Goal: Check status: Check status

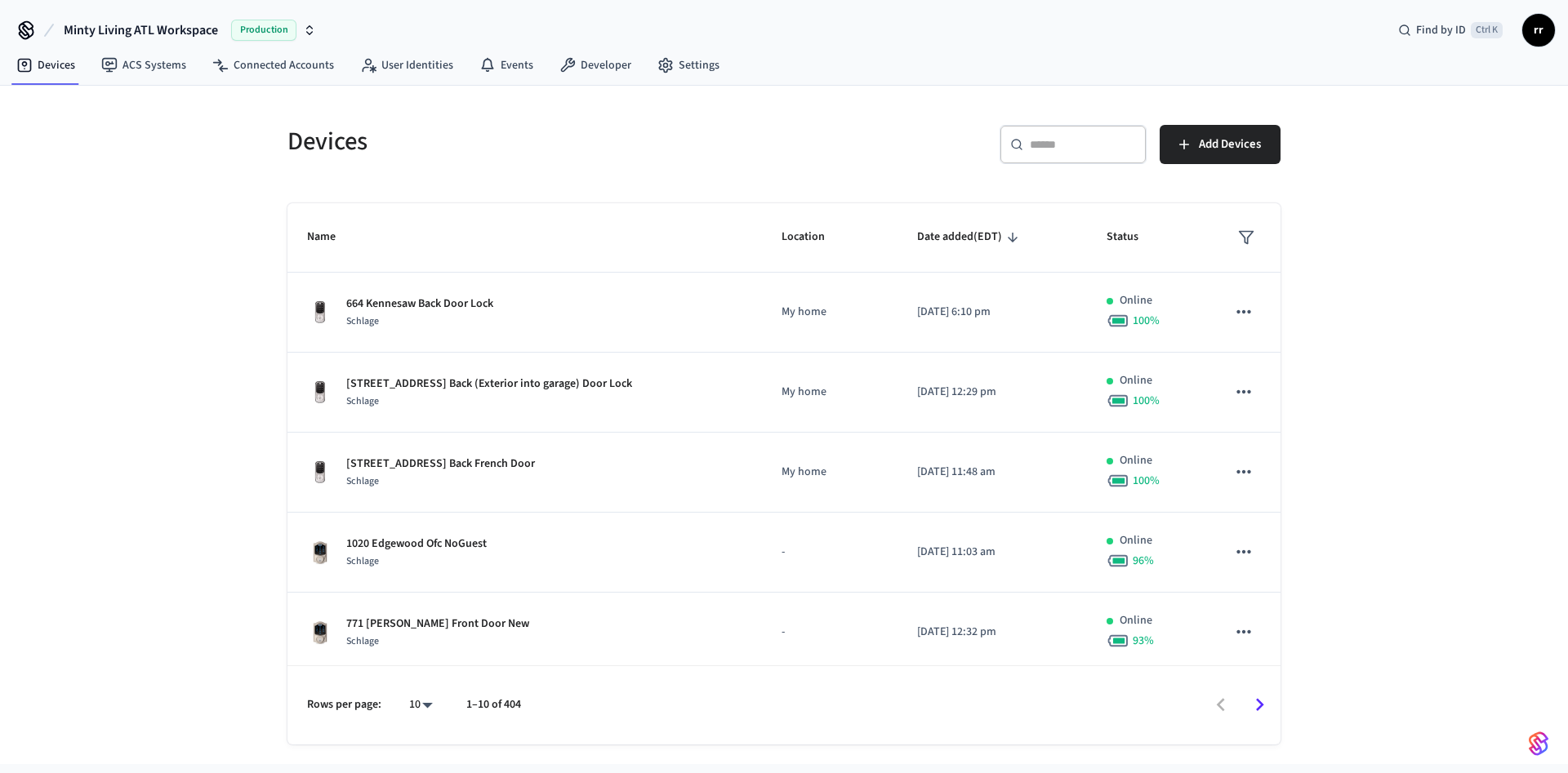
click at [1047, 155] on div "​ ​" at bounding box center [1073, 144] width 147 height 40
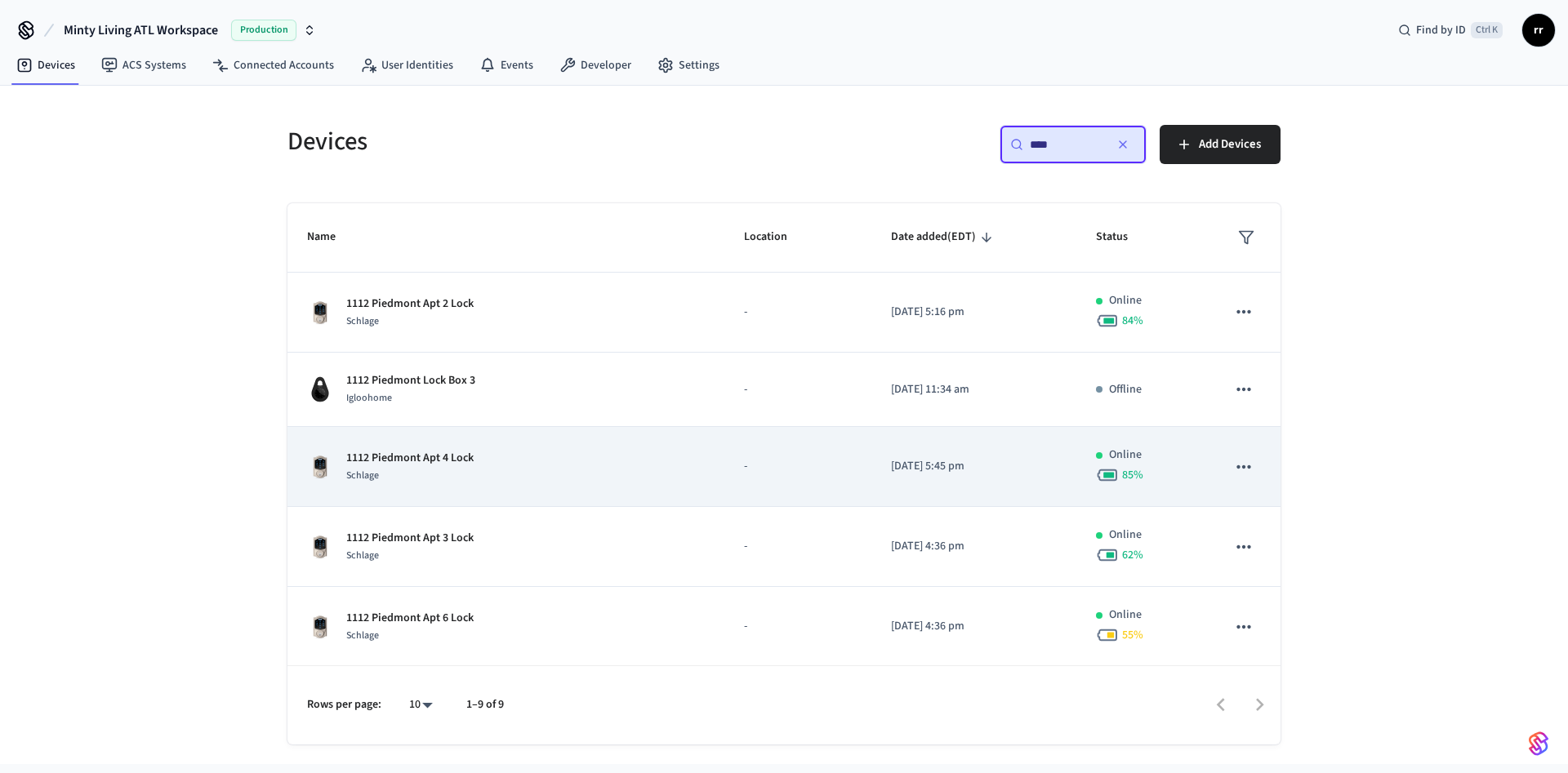
type input "****"
click at [467, 453] on p "1112 Piedmont Apt 4 Lock" at bounding box center [410, 459] width 127 height 17
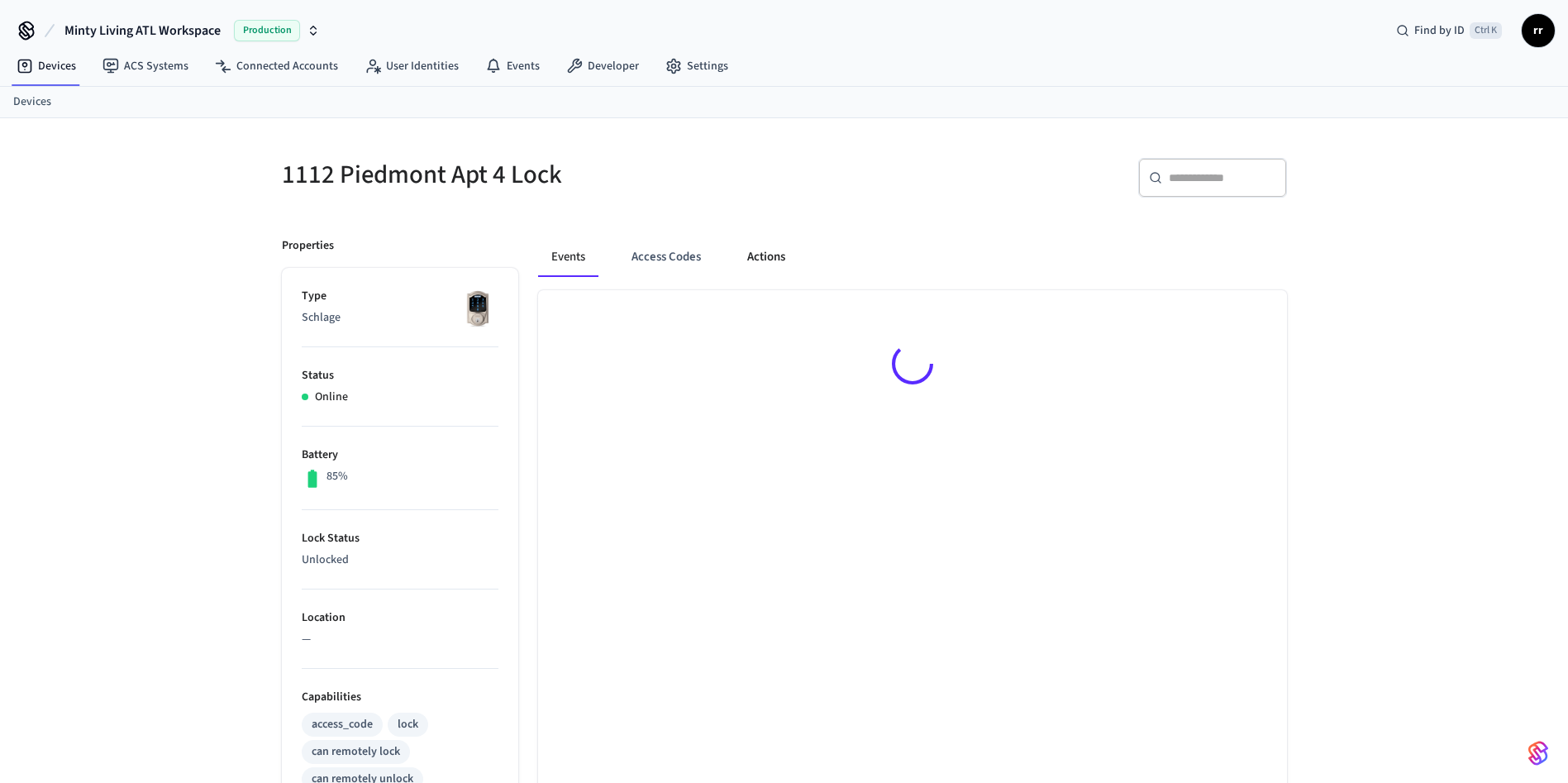
click at [784, 251] on button "Actions" at bounding box center [766, 258] width 64 height 40
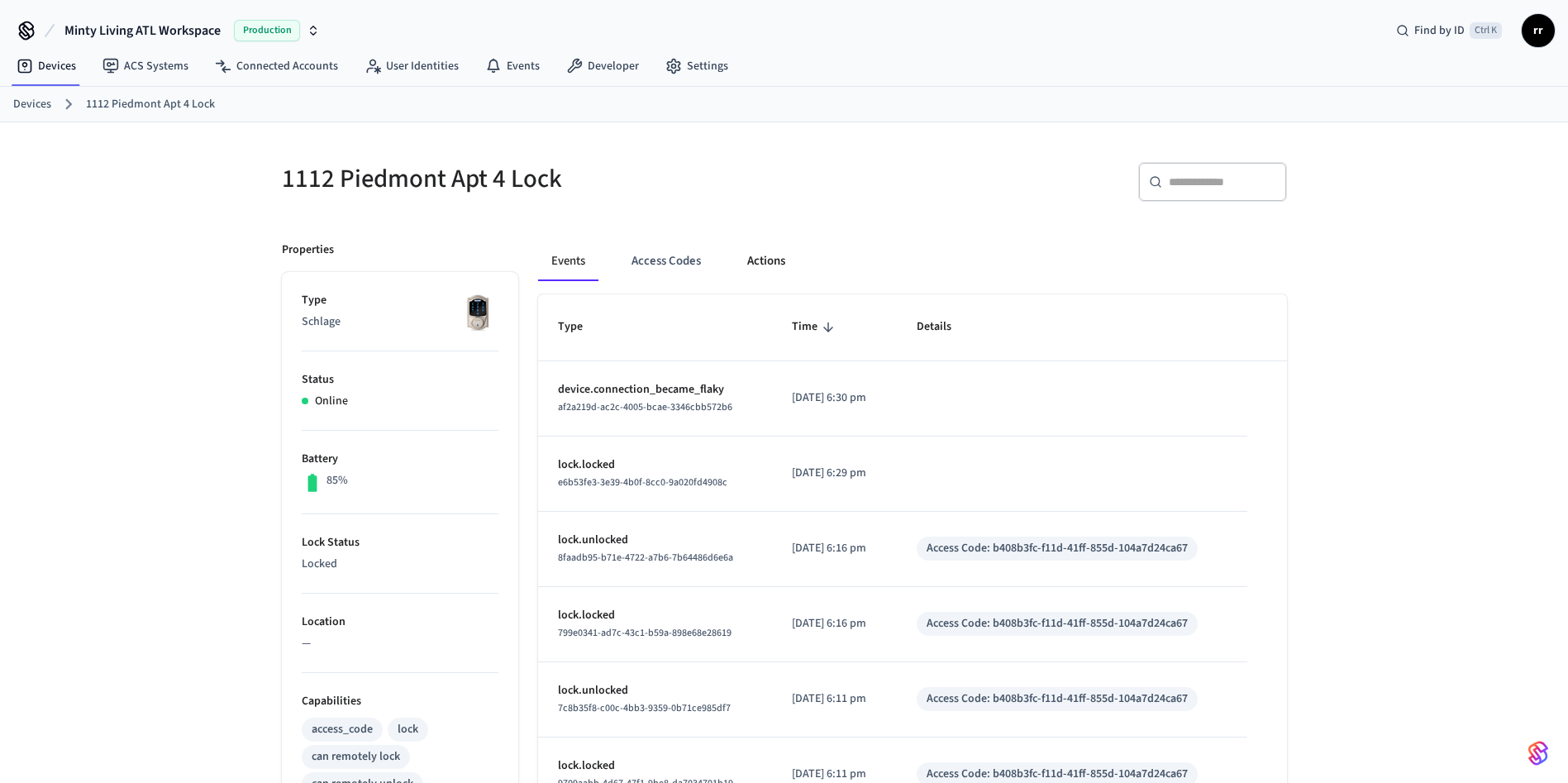
click at [766, 262] on button "Actions" at bounding box center [766, 262] width 64 height 40
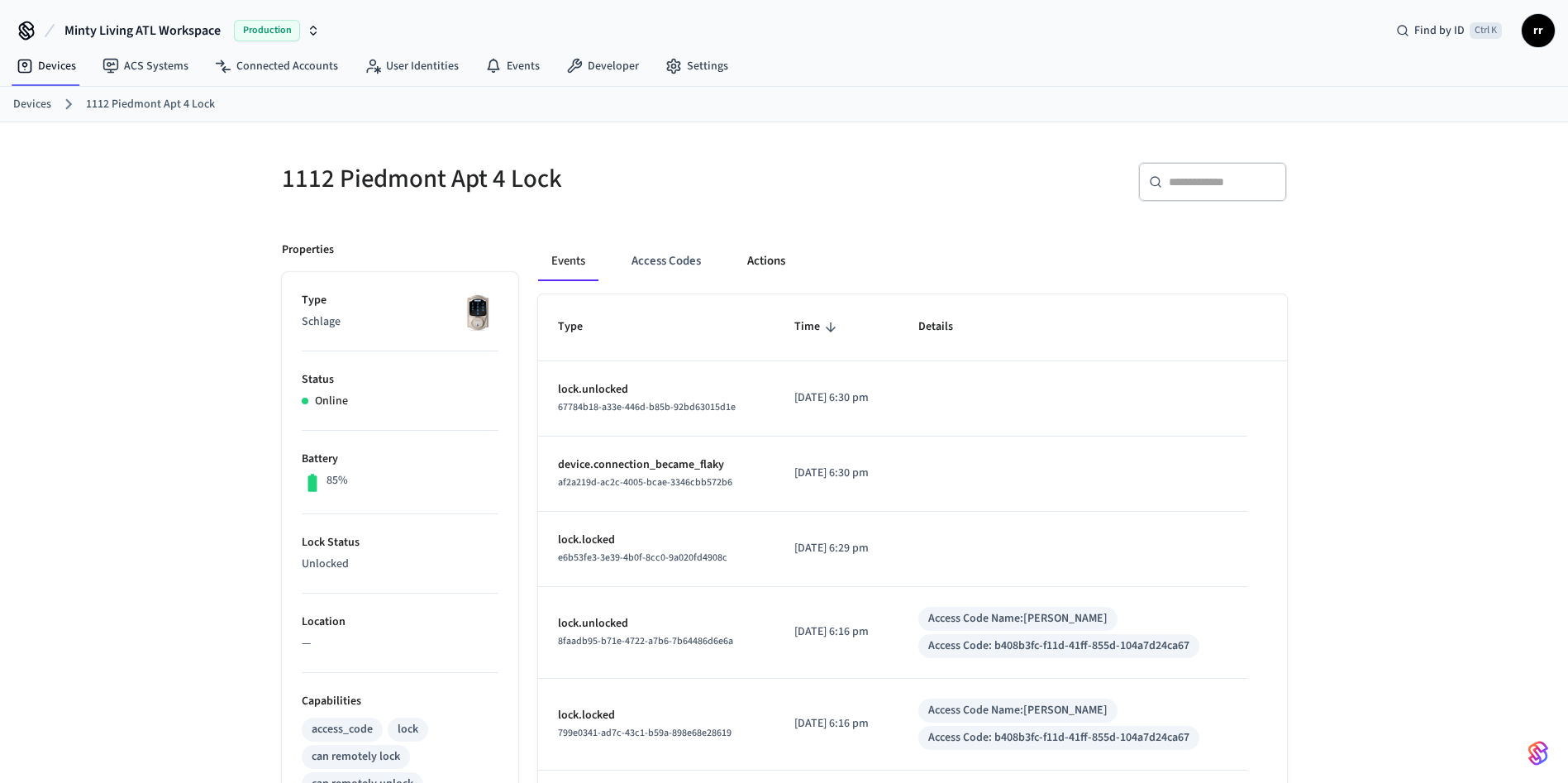
click at [747, 249] on button "Actions" at bounding box center [766, 262] width 64 height 40
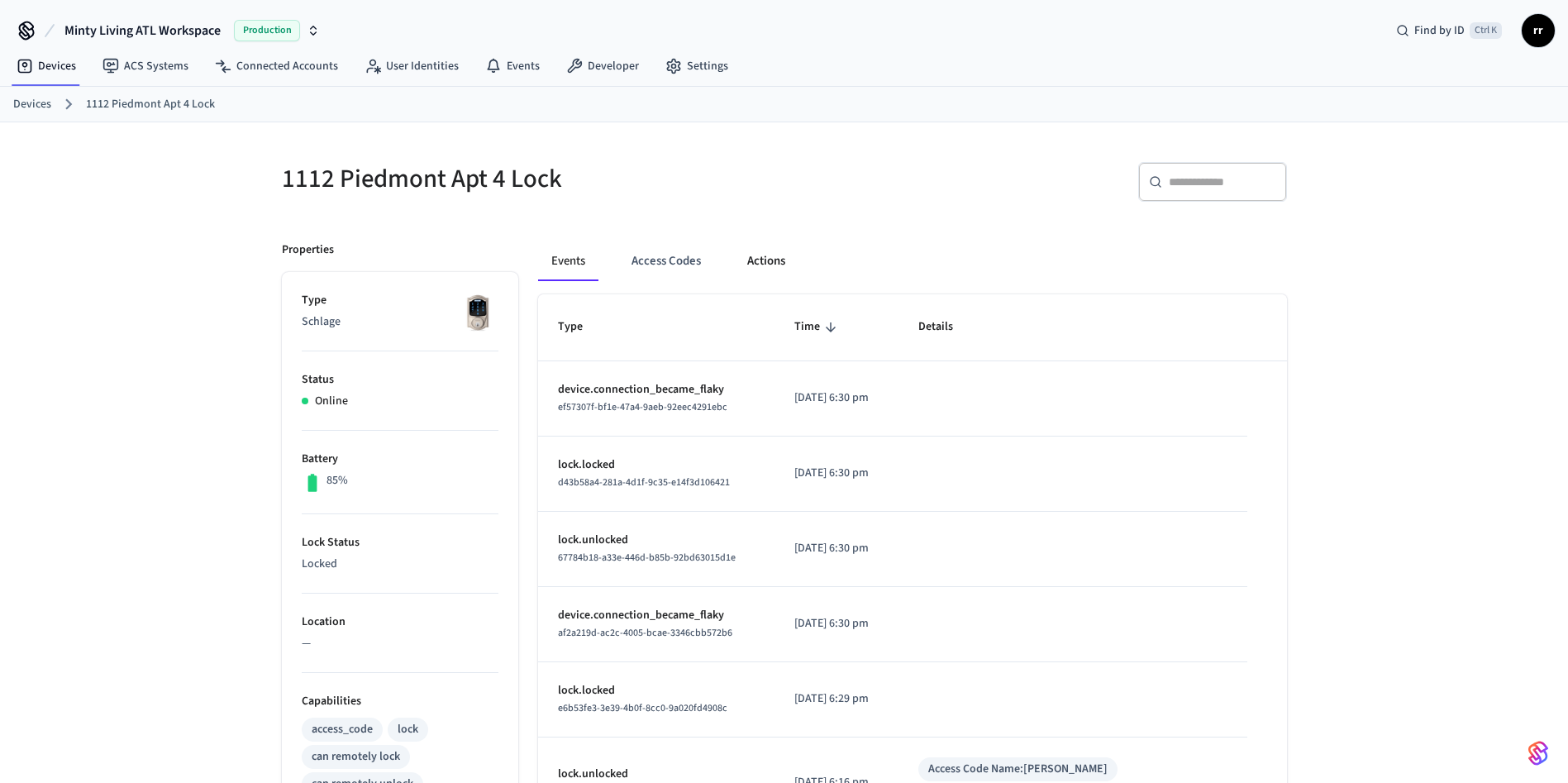
click at [778, 268] on button "Actions" at bounding box center [766, 262] width 64 height 40
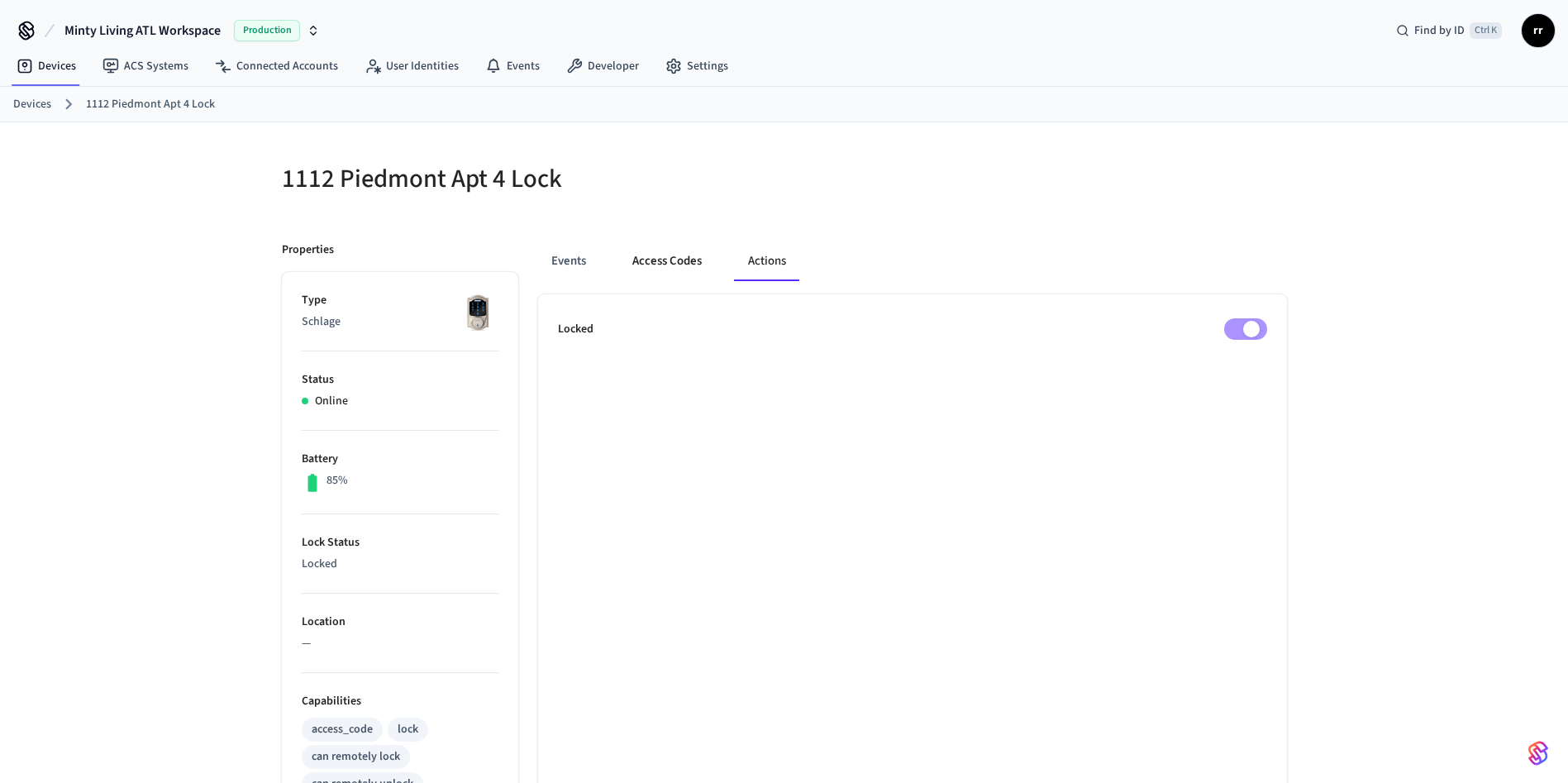
click at [630, 266] on button "Access Codes" at bounding box center [667, 262] width 96 height 40
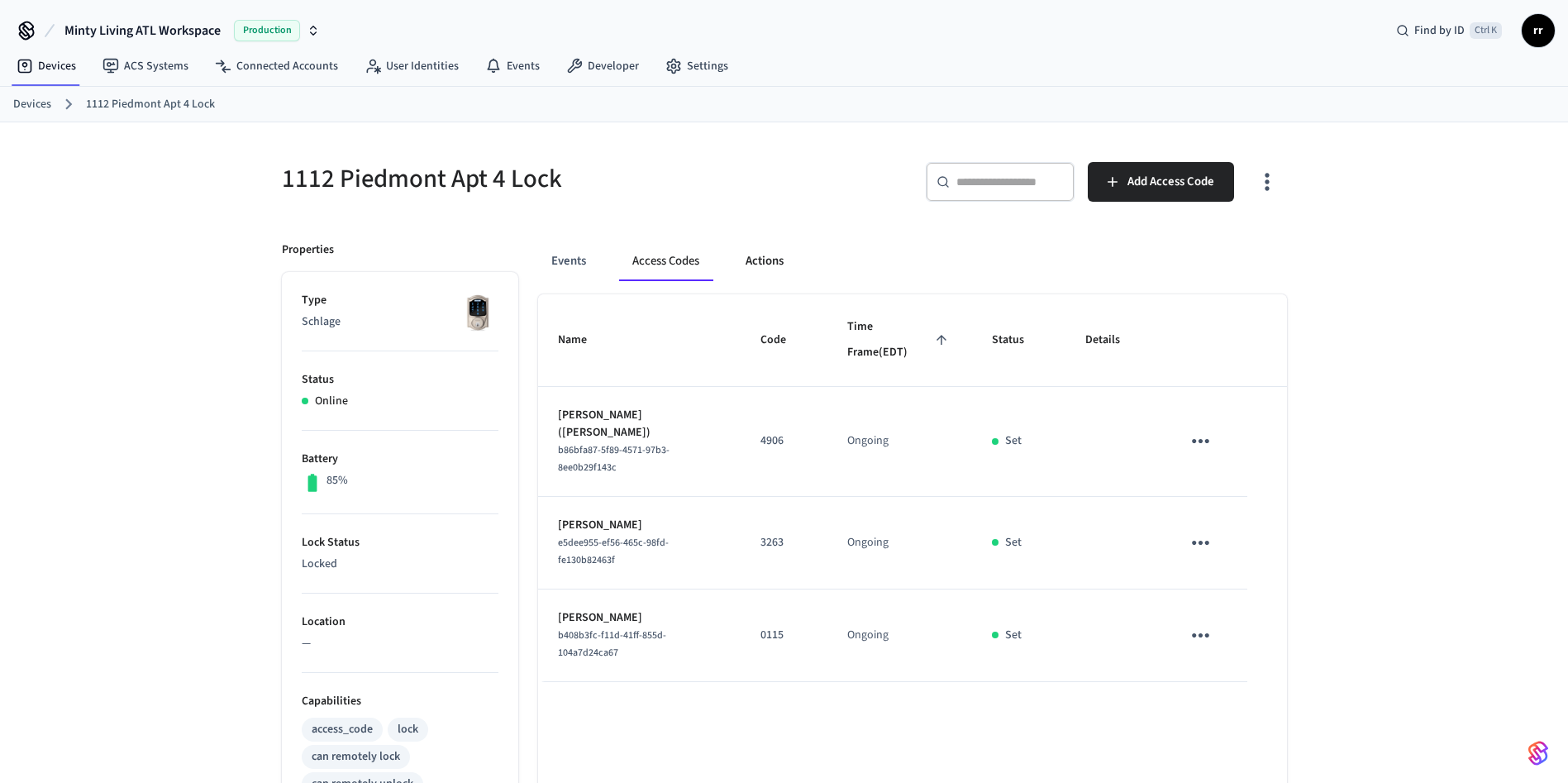
click at [751, 268] on button "Actions" at bounding box center [764, 262] width 64 height 40
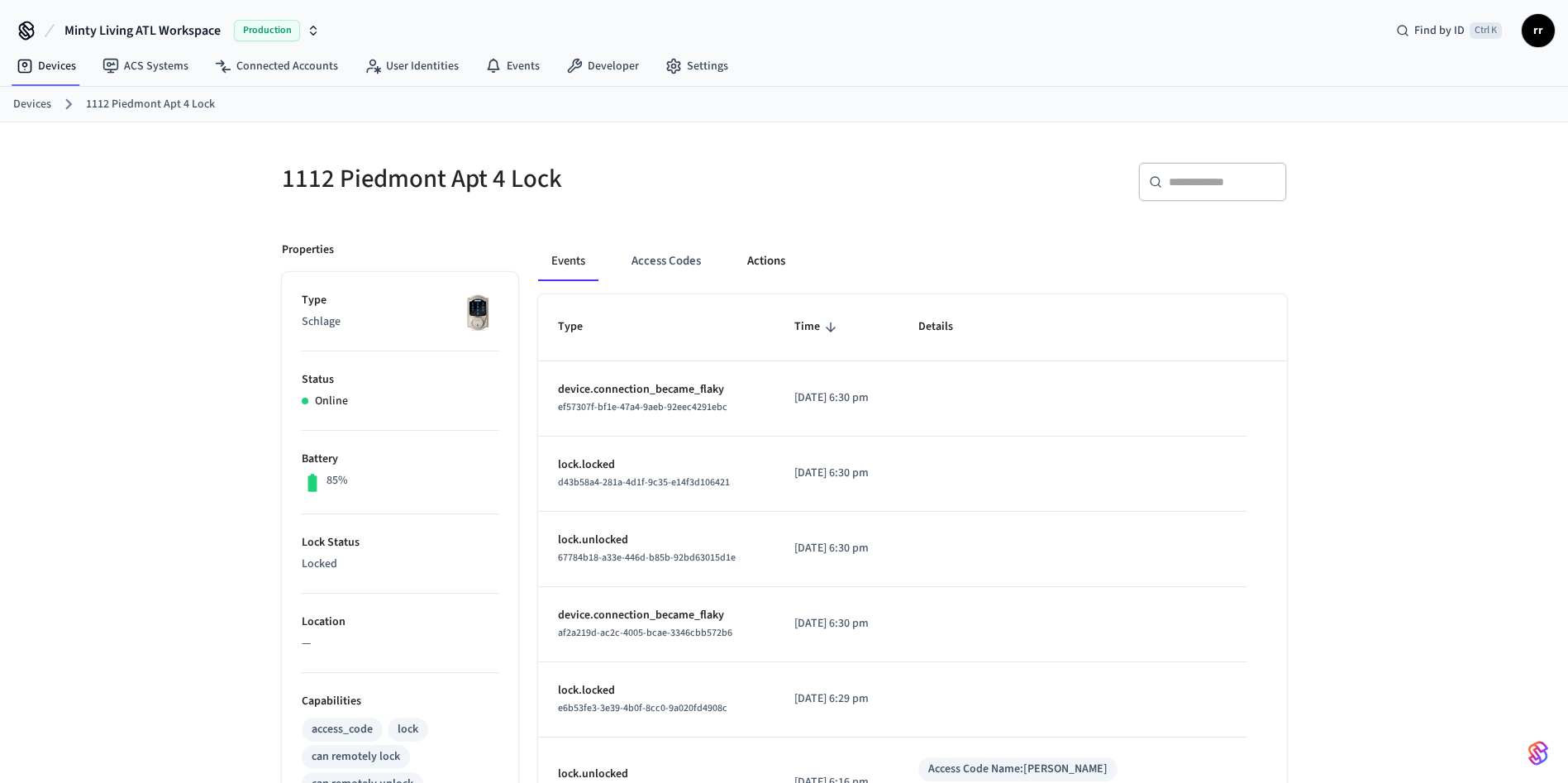
click at [750, 264] on button "Actions" at bounding box center [766, 262] width 64 height 40
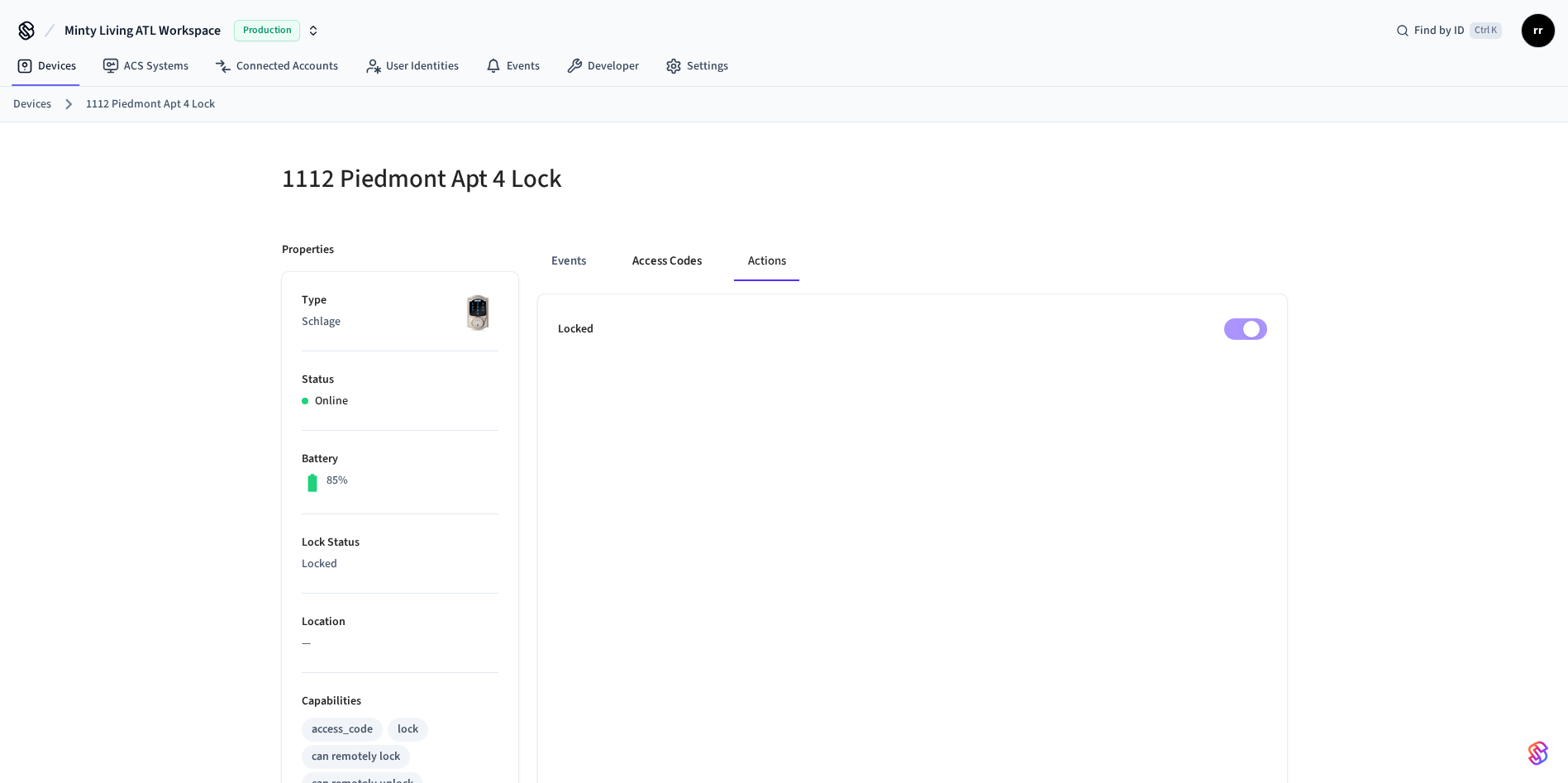
click at [645, 266] on button "Access Codes" at bounding box center [667, 262] width 96 height 40
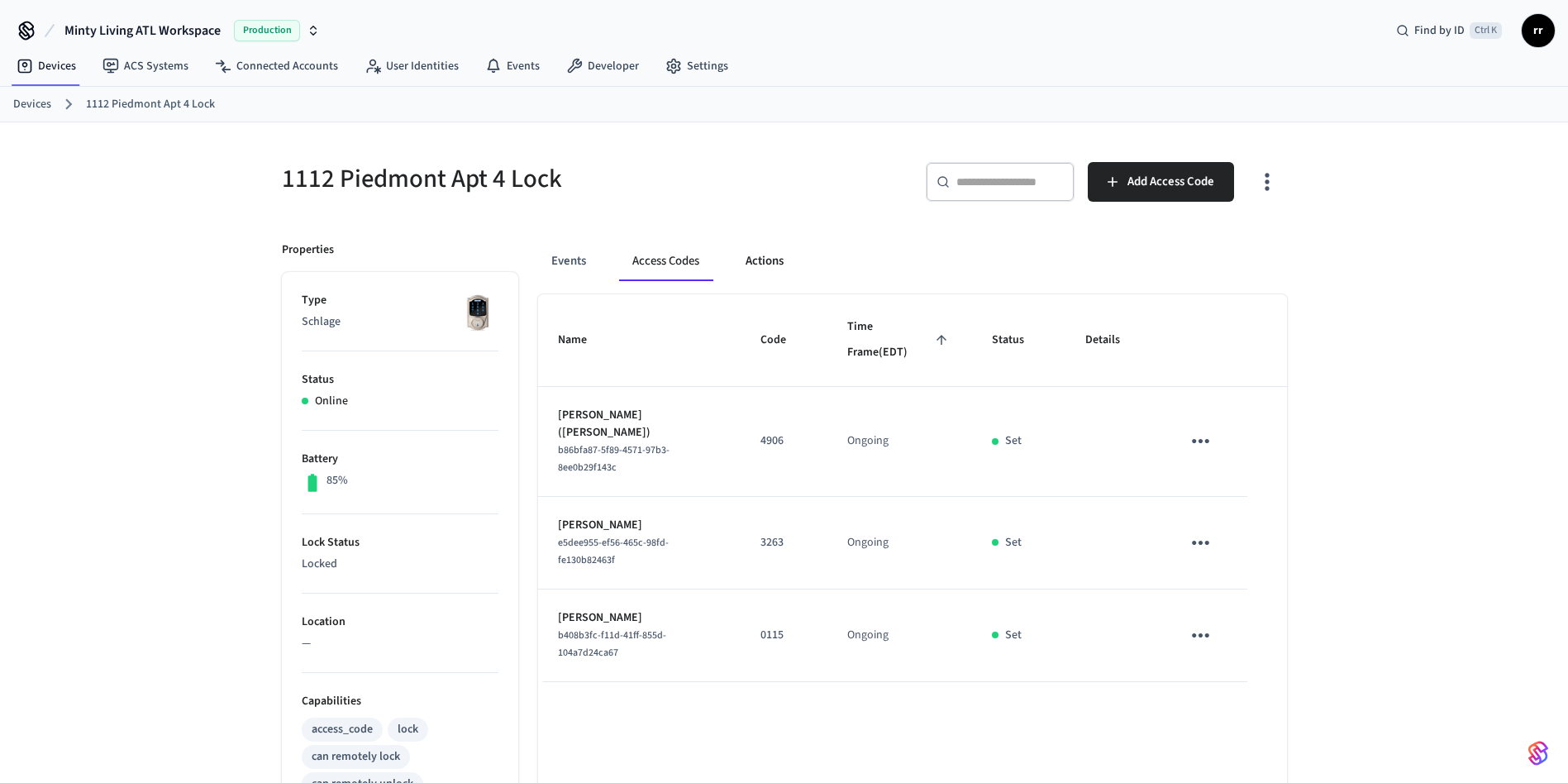
click at [783, 254] on button "Actions" at bounding box center [764, 262] width 64 height 40
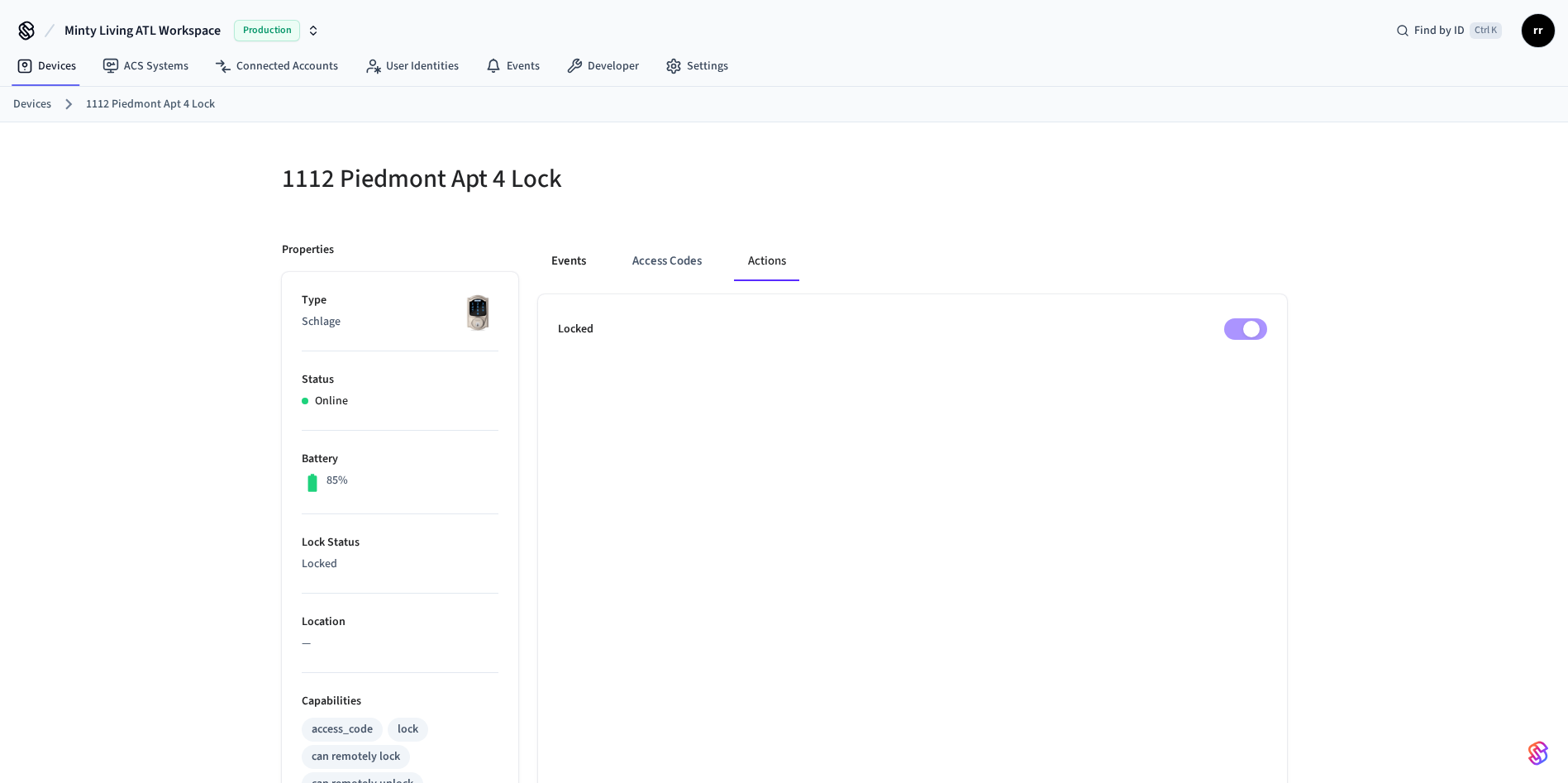
click at [551, 258] on button "Events" at bounding box center [569, 262] width 61 height 40
